Goal: Complete application form

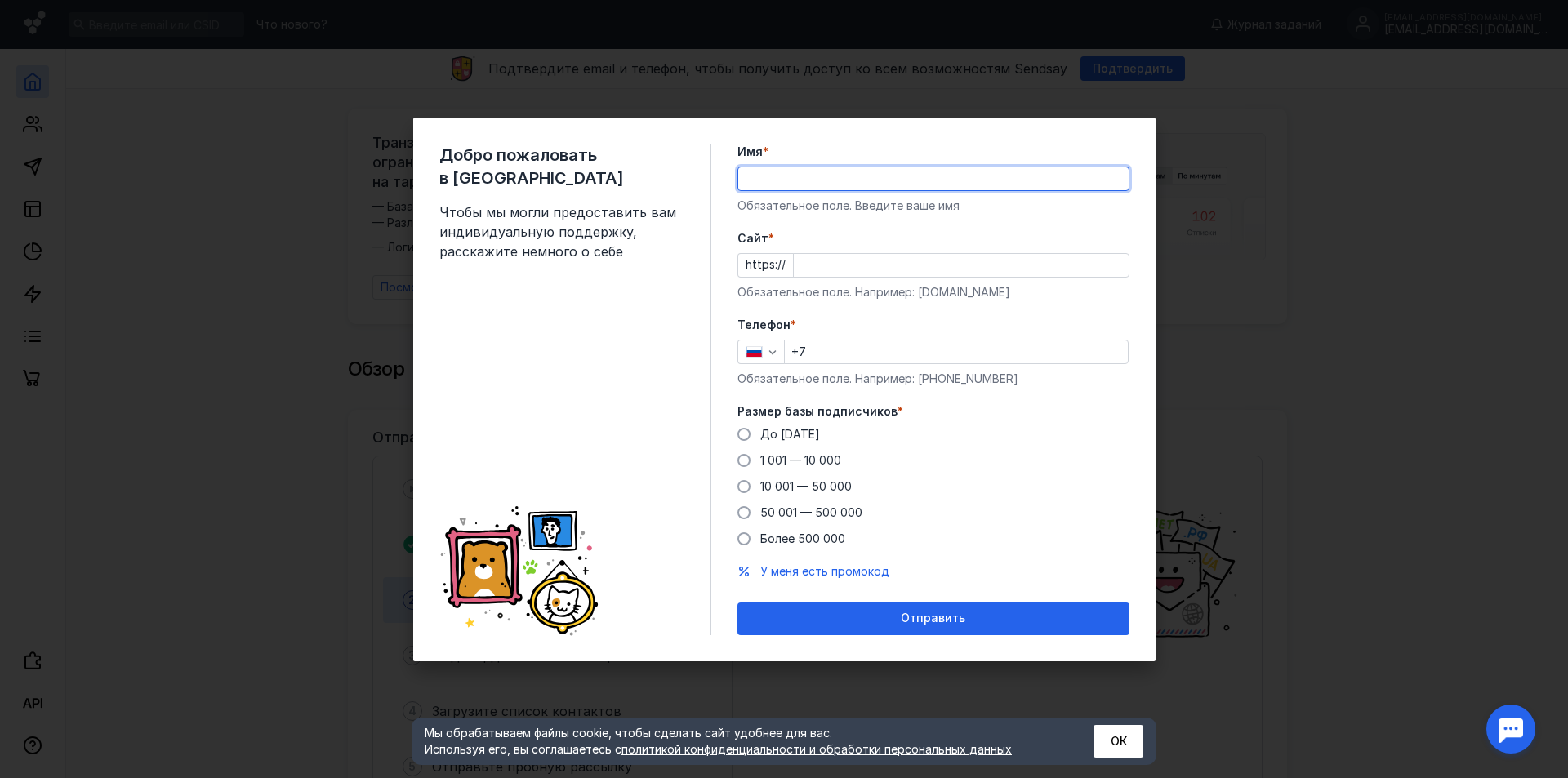
type input "[PERSON_NAME]"
click at [889, 276] on input "Cайт *" at bounding box center [961, 265] width 335 height 23
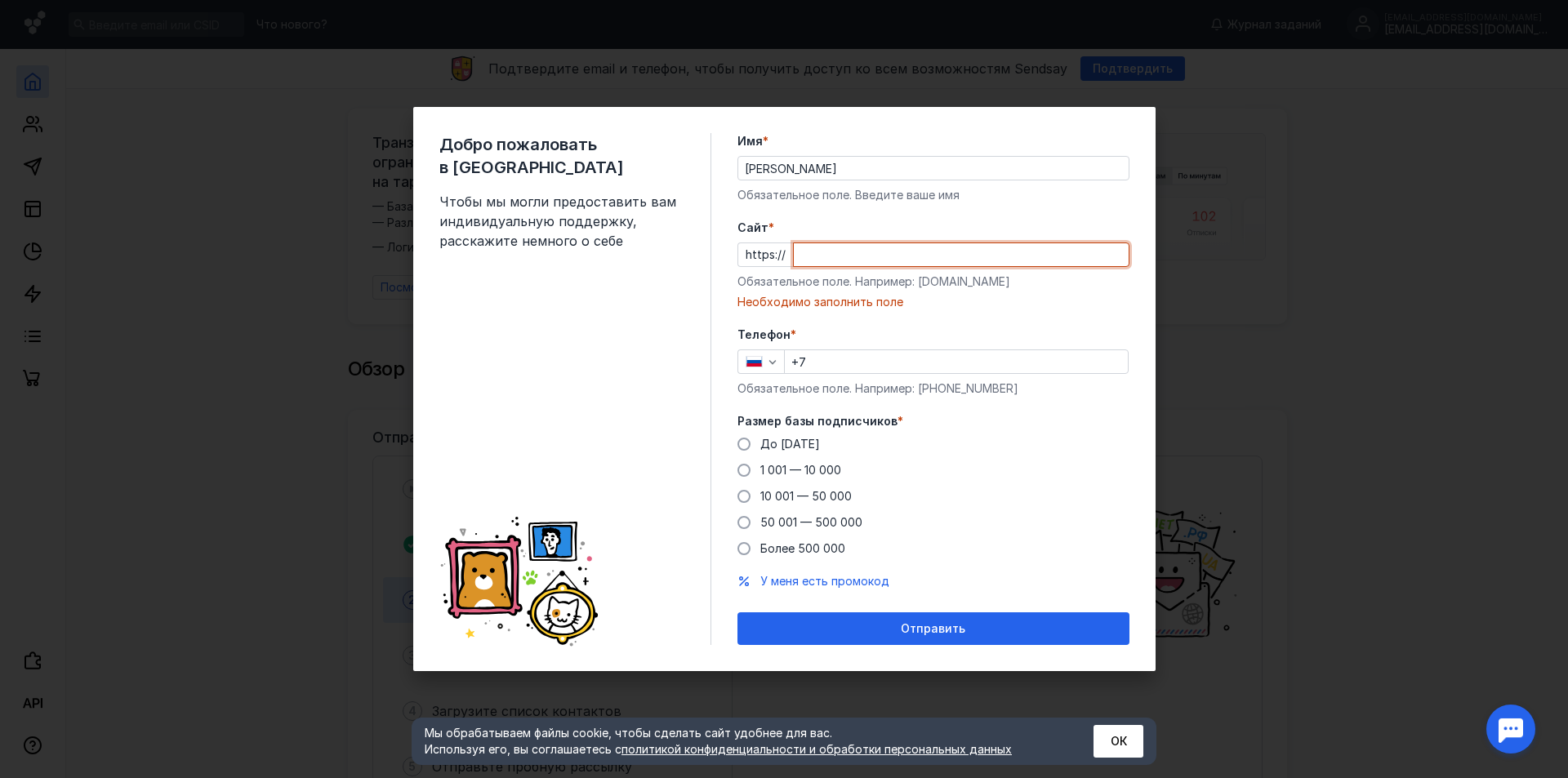
paste input "[DOMAIN_NAME][URL]"
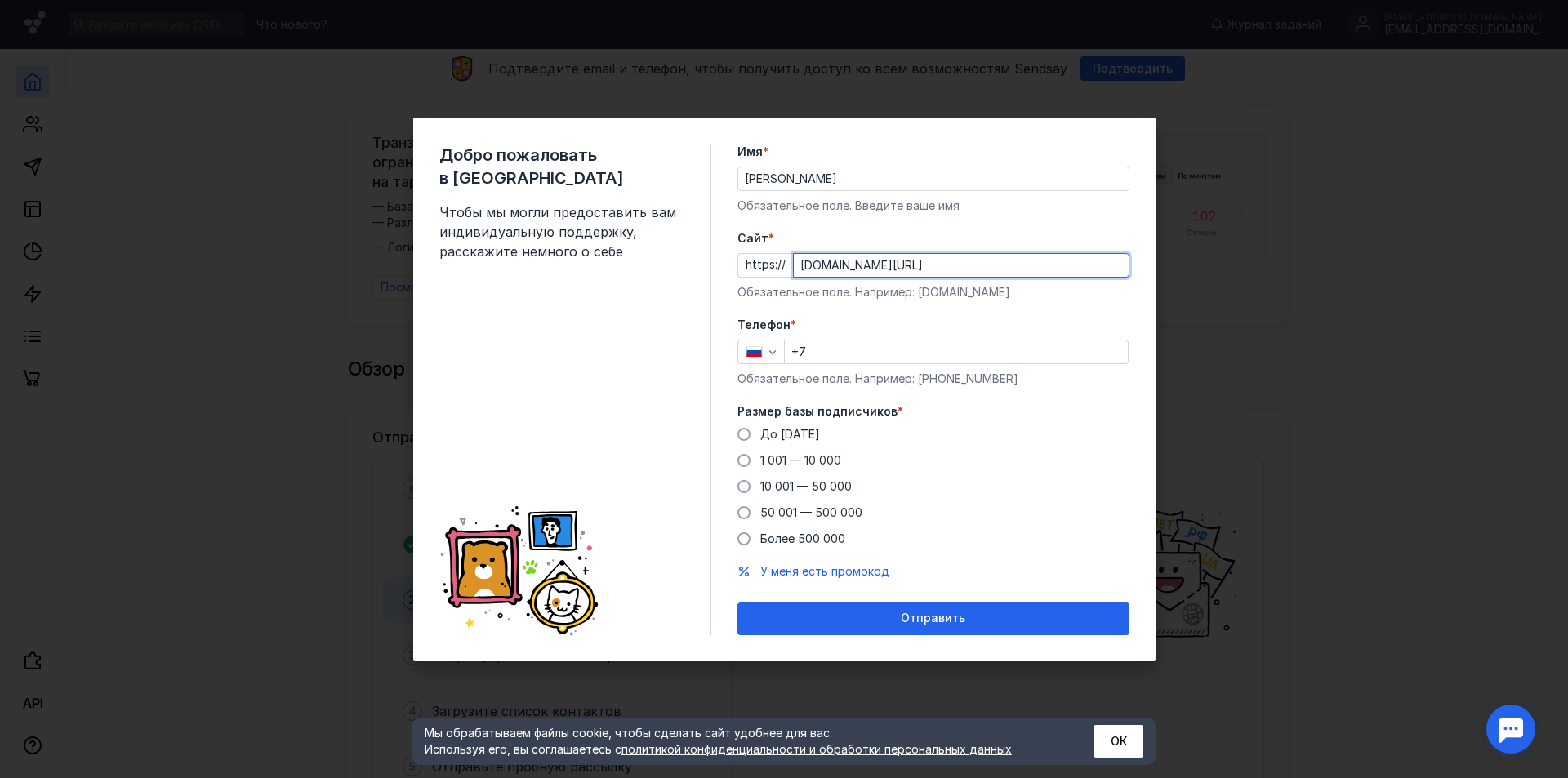
type input "[DOMAIN_NAME][URL]"
click at [827, 360] on input "+7" at bounding box center [956, 352] width 343 height 23
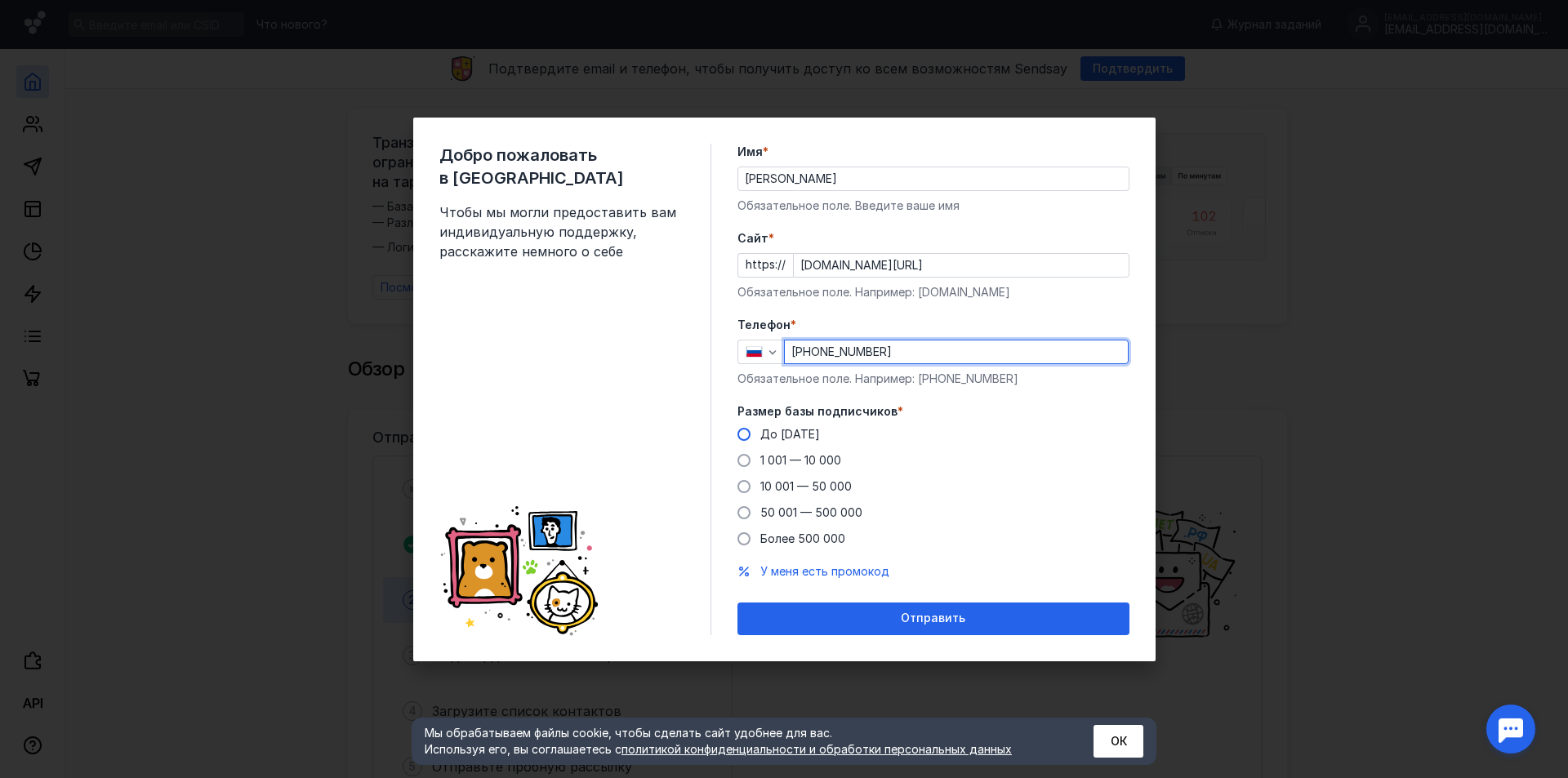
type input "[PHONE_NUMBER]"
click at [801, 427] on span "До [DATE]" at bounding box center [790, 434] width 60 height 14
click at [0, 0] on input "До [DATE]" at bounding box center [0, 0] width 0 height 0
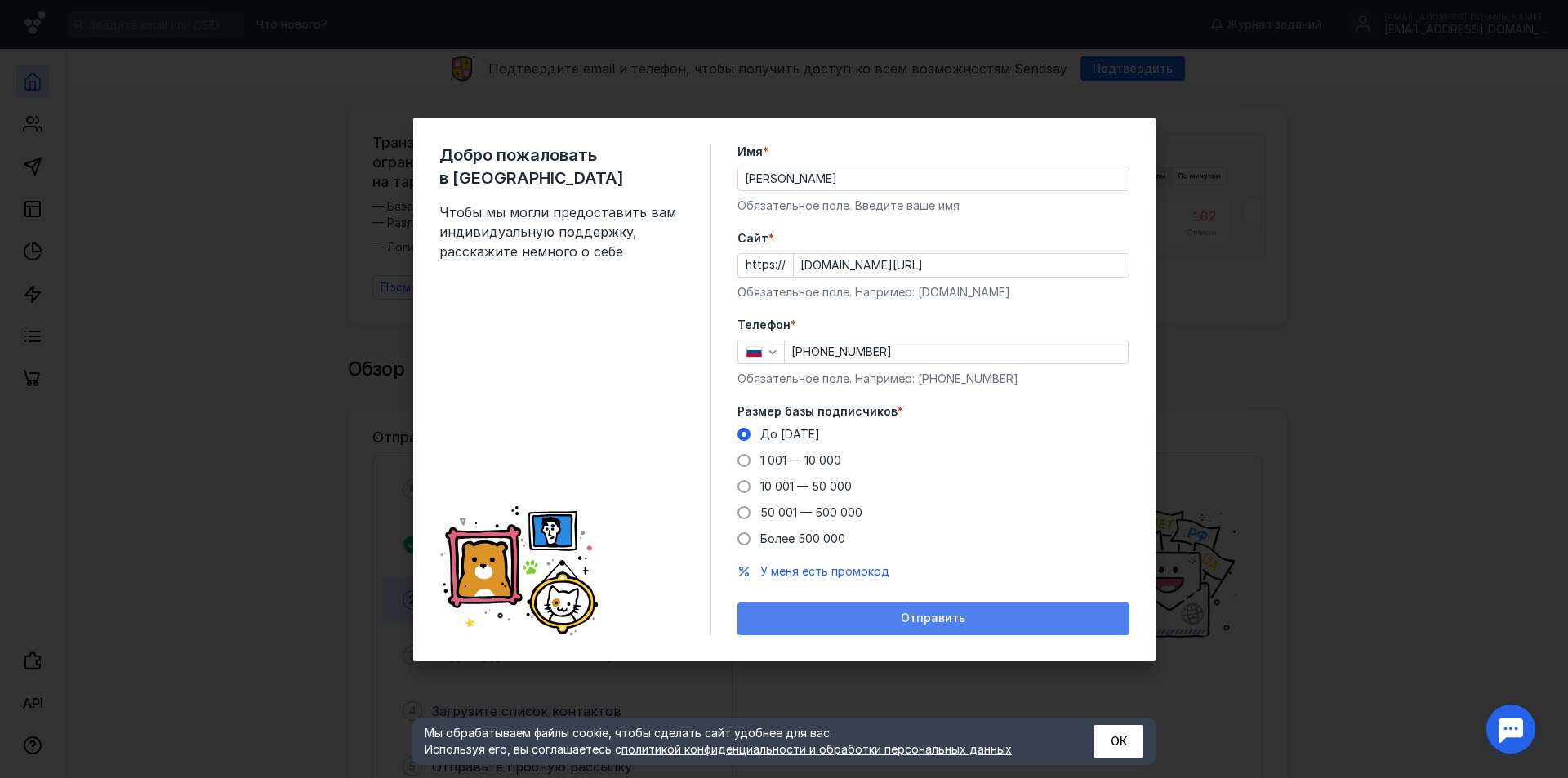
click at [901, 607] on div "Отправить" at bounding box center [934, 619] width 392 height 33
